Goal: Transaction & Acquisition: Purchase product/service

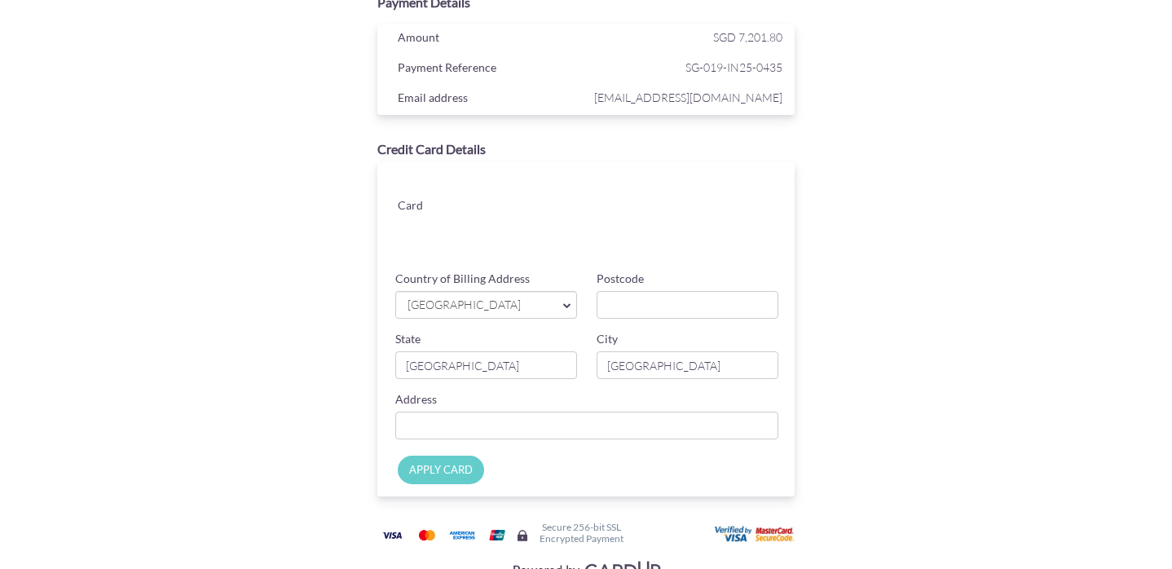
scroll to position [103, 0]
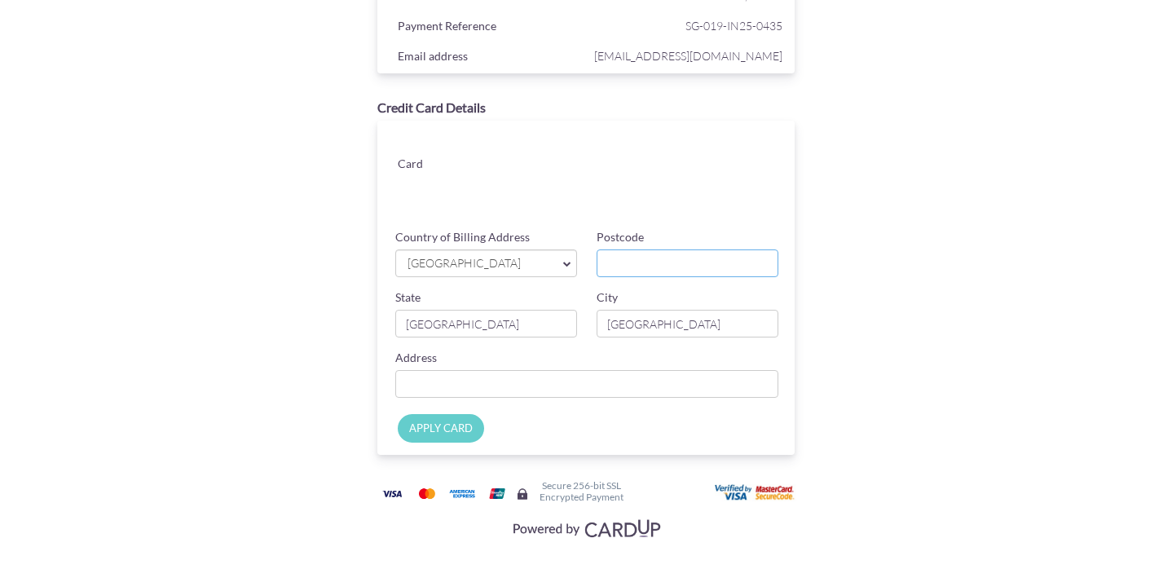
click at [621, 260] on input "Postcode" at bounding box center [688, 263] width 182 height 28
type input "098584"
type input "[STREET_ADDRESS]"
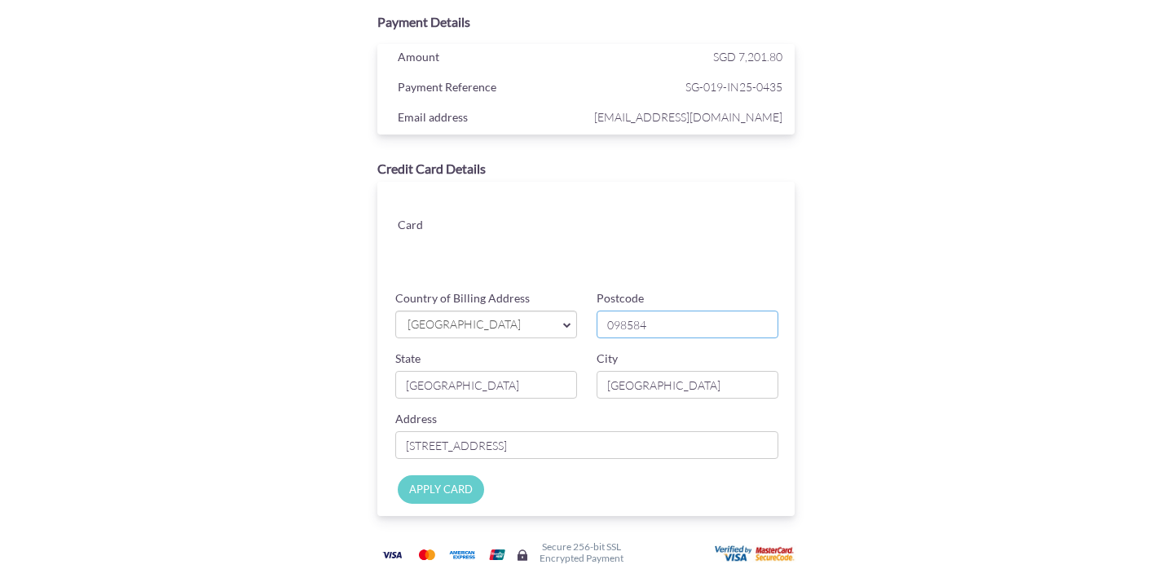
scroll to position [93, 0]
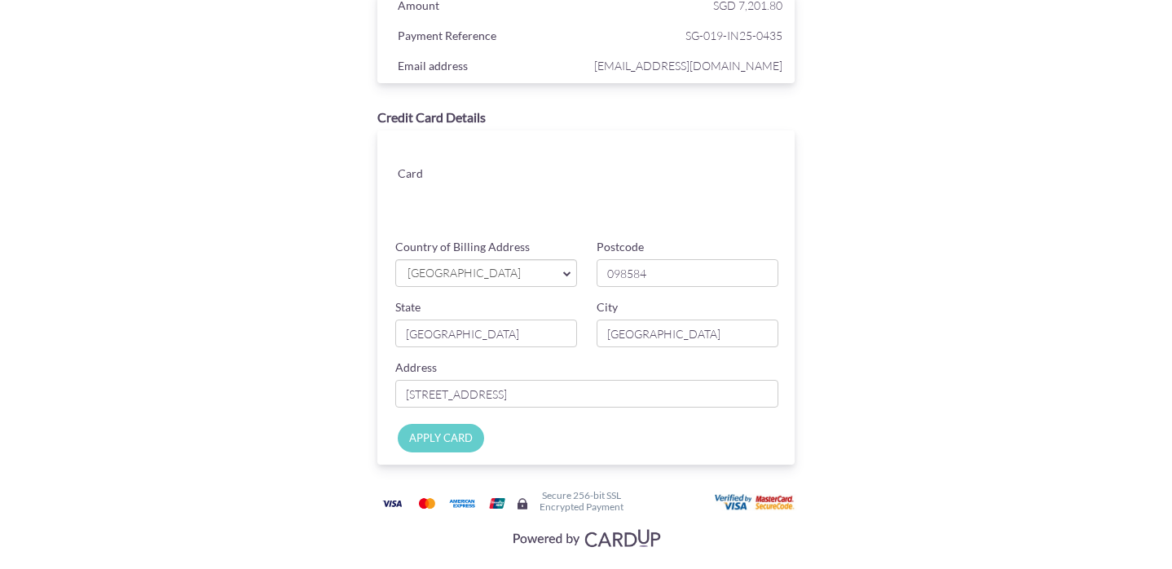
click at [448, 435] on input "APPLY CARD" at bounding box center [441, 438] width 86 height 29
type input "Applying..."
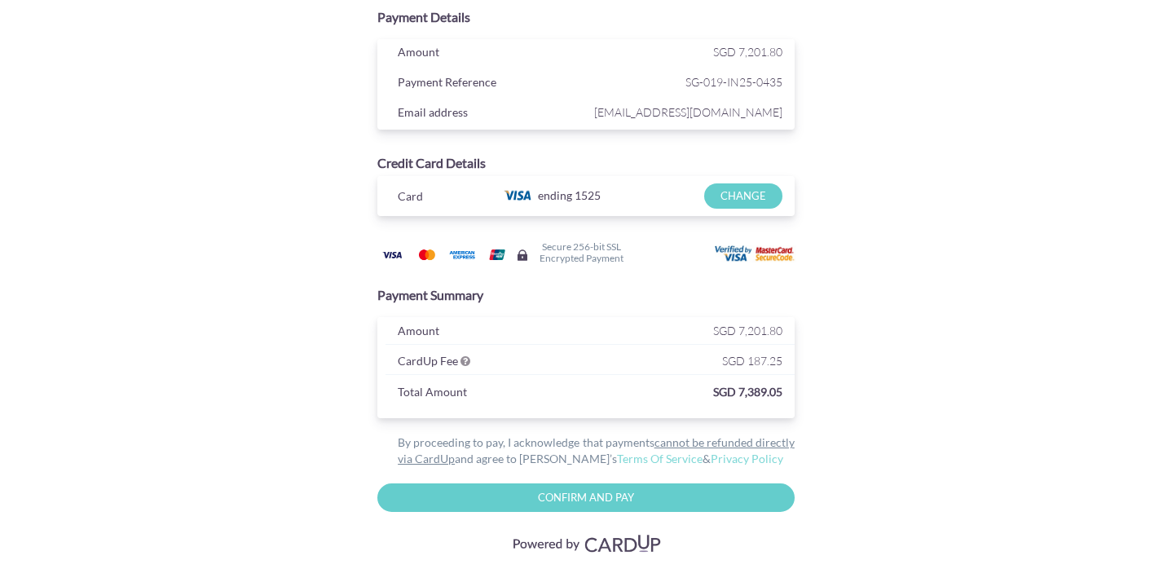
scroll to position [54, 0]
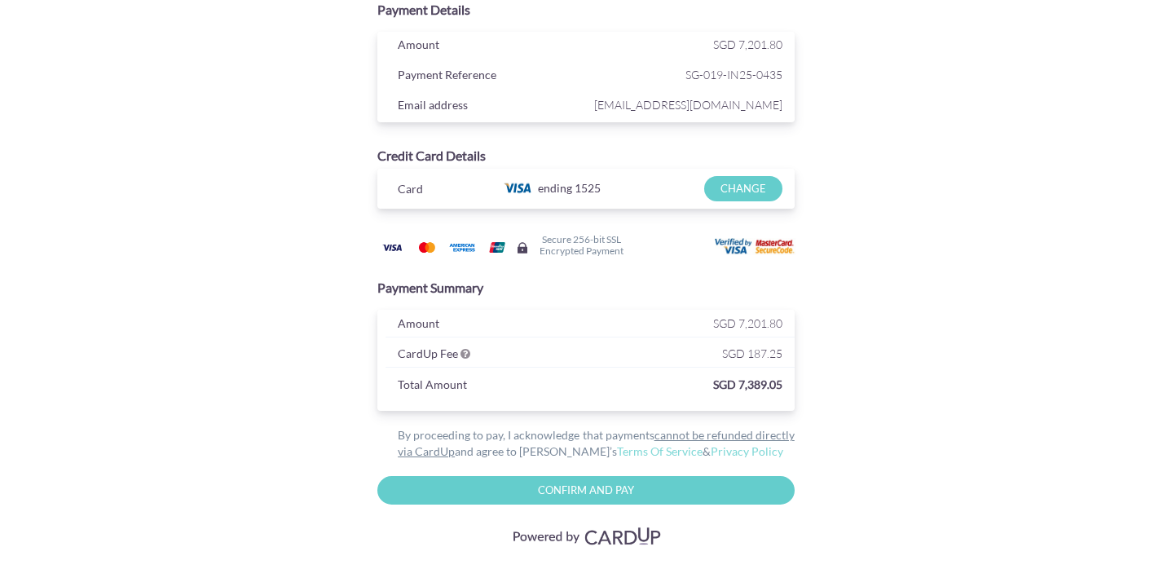
click at [494, 496] on input "Confirm and Pay" at bounding box center [585, 490] width 417 height 29
type input "Please wait..."
